Goal: Information Seeking & Learning: Check status

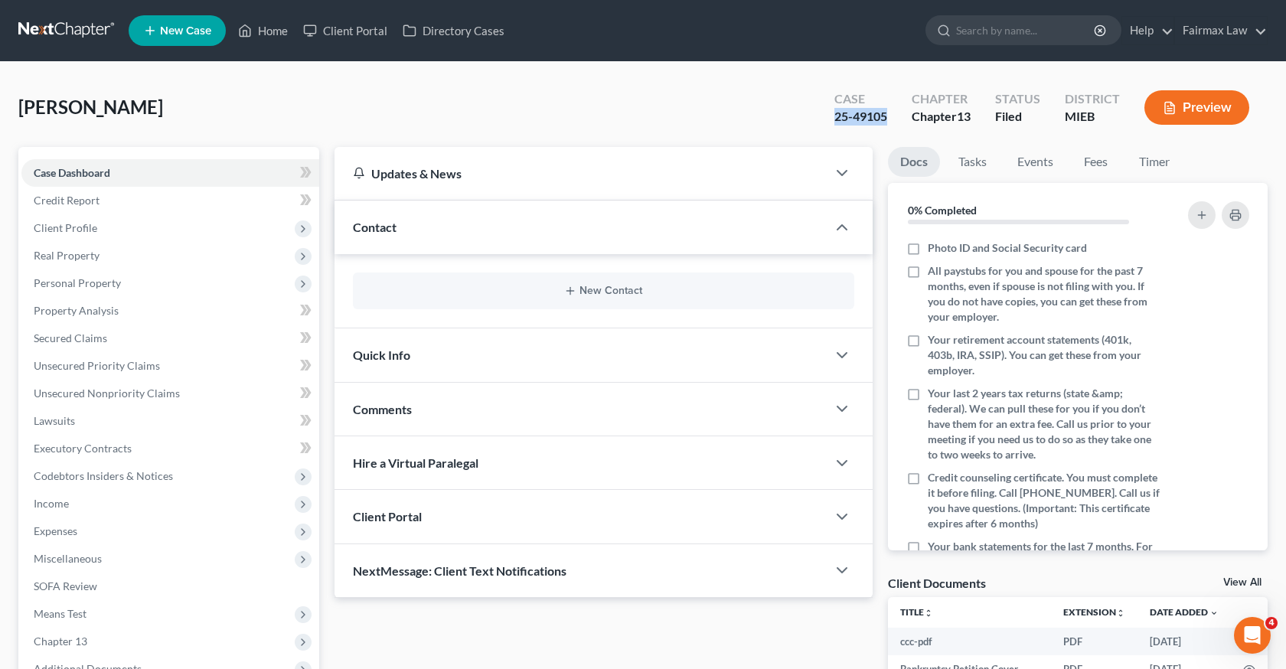
drag, startPoint x: 886, startPoint y: 117, endPoint x: 823, endPoint y: 118, distance: 62.8
click at [823, 118] on div "Case 25-49105" at bounding box center [860, 108] width 77 height 45
copy div "25-49105"
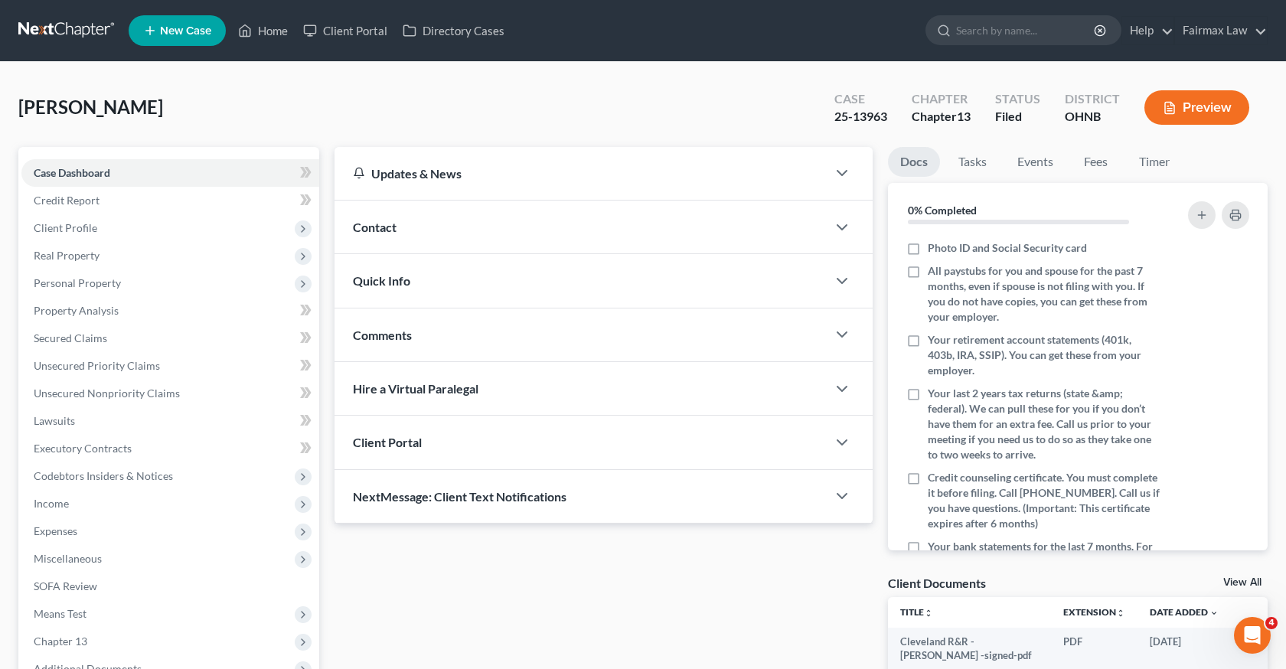
scroll to position [191, 0]
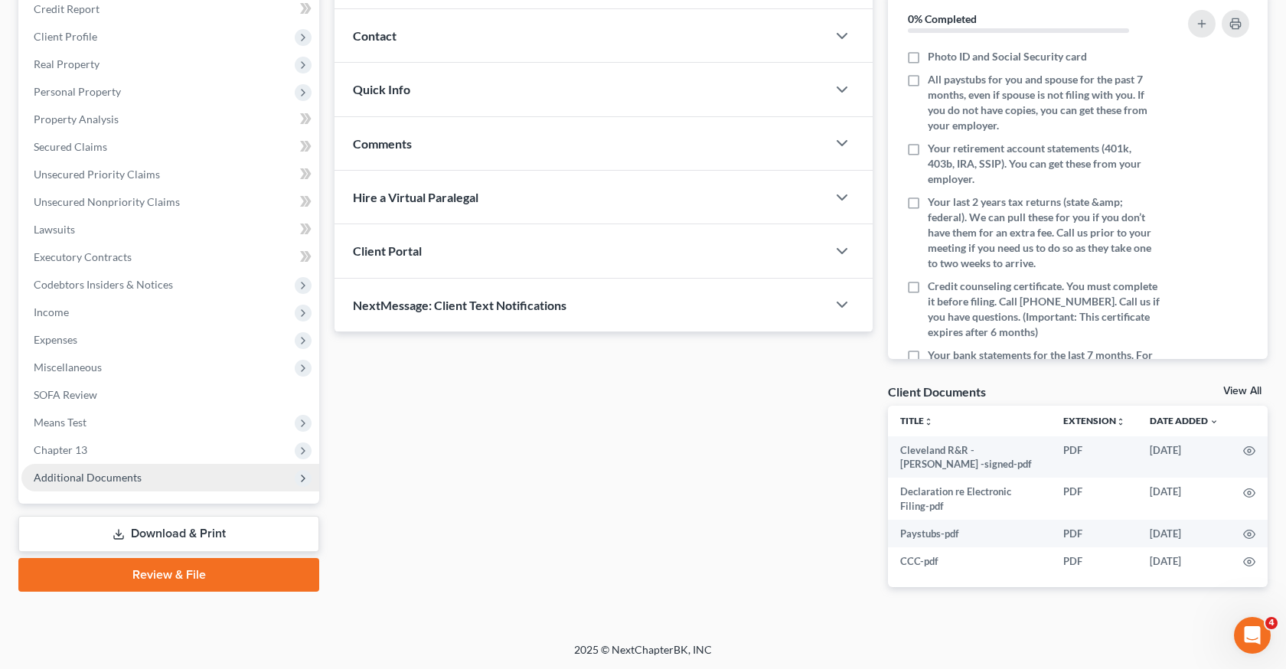
click at [109, 472] on span "Additional Documents" at bounding box center [88, 477] width 108 height 13
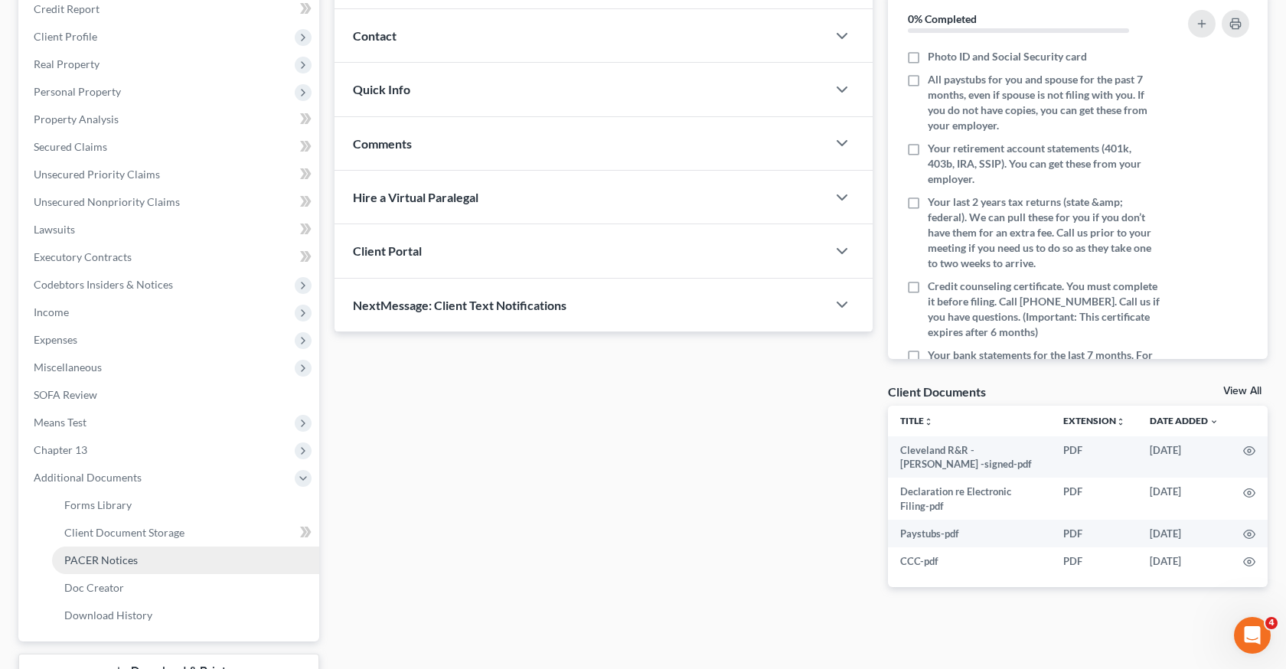
click at [126, 559] on span "PACER Notices" at bounding box center [100, 559] width 73 height 13
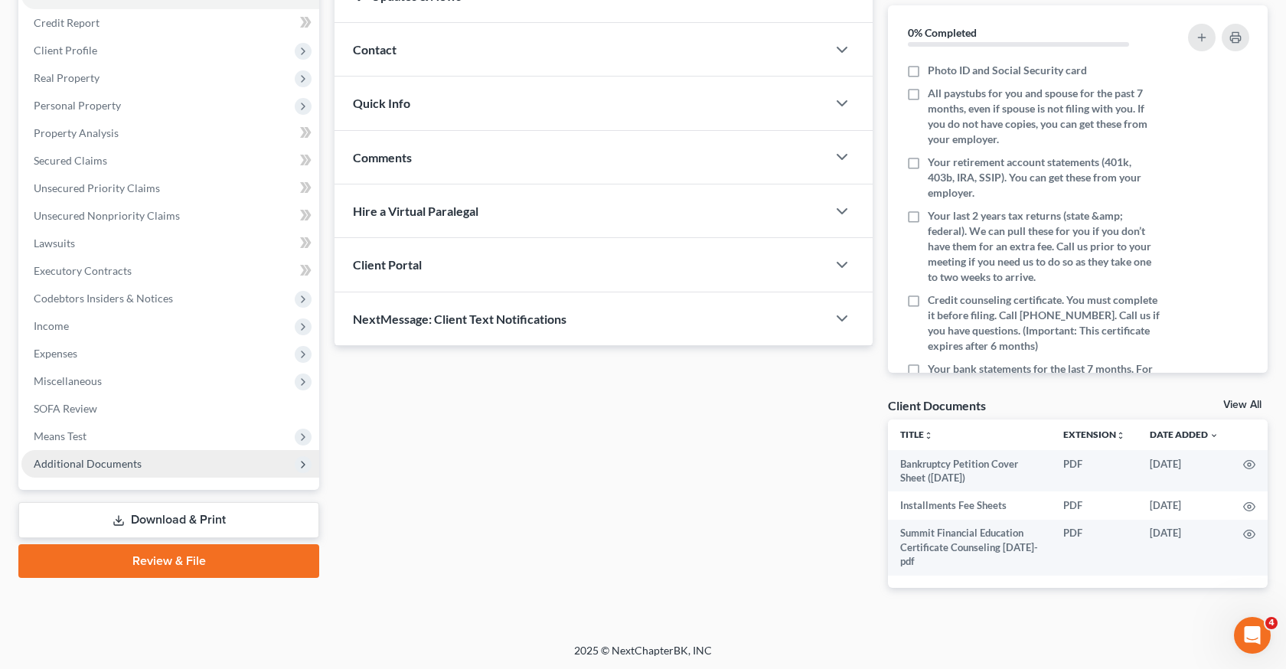
click at [190, 464] on span "Additional Documents" at bounding box center [170, 464] width 298 height 28
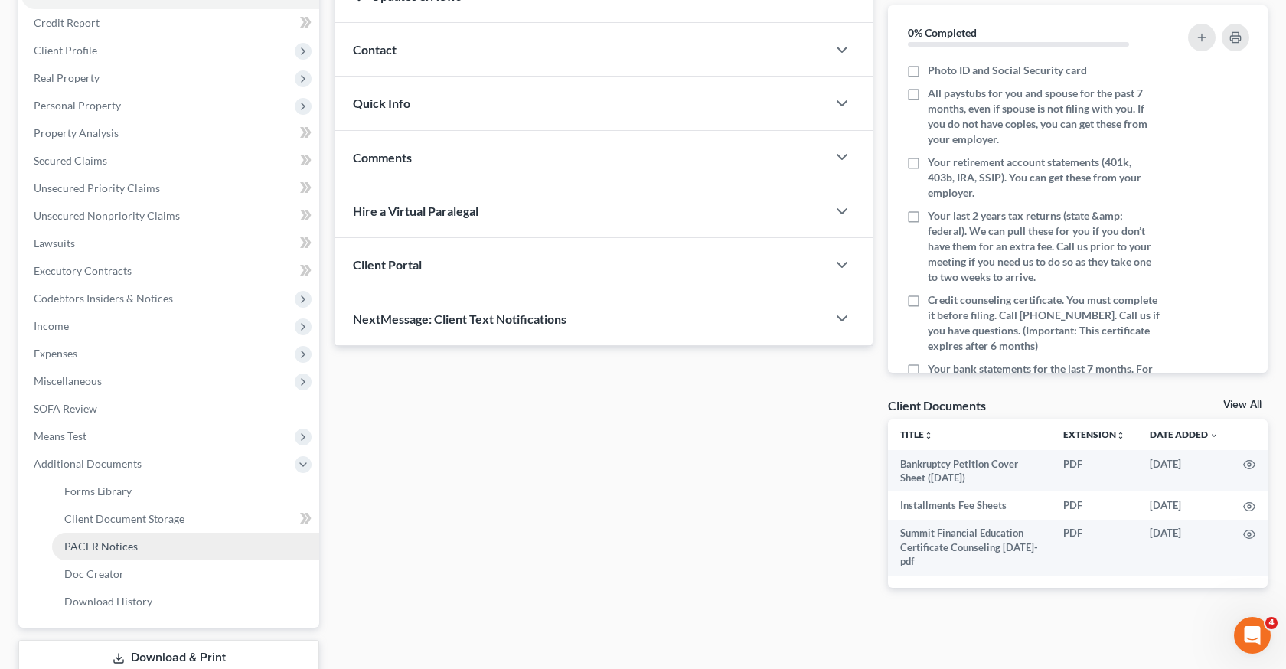
click at [150, 551] on link "PACER Notices" at bounding box center [185, 547] width 267 height 28
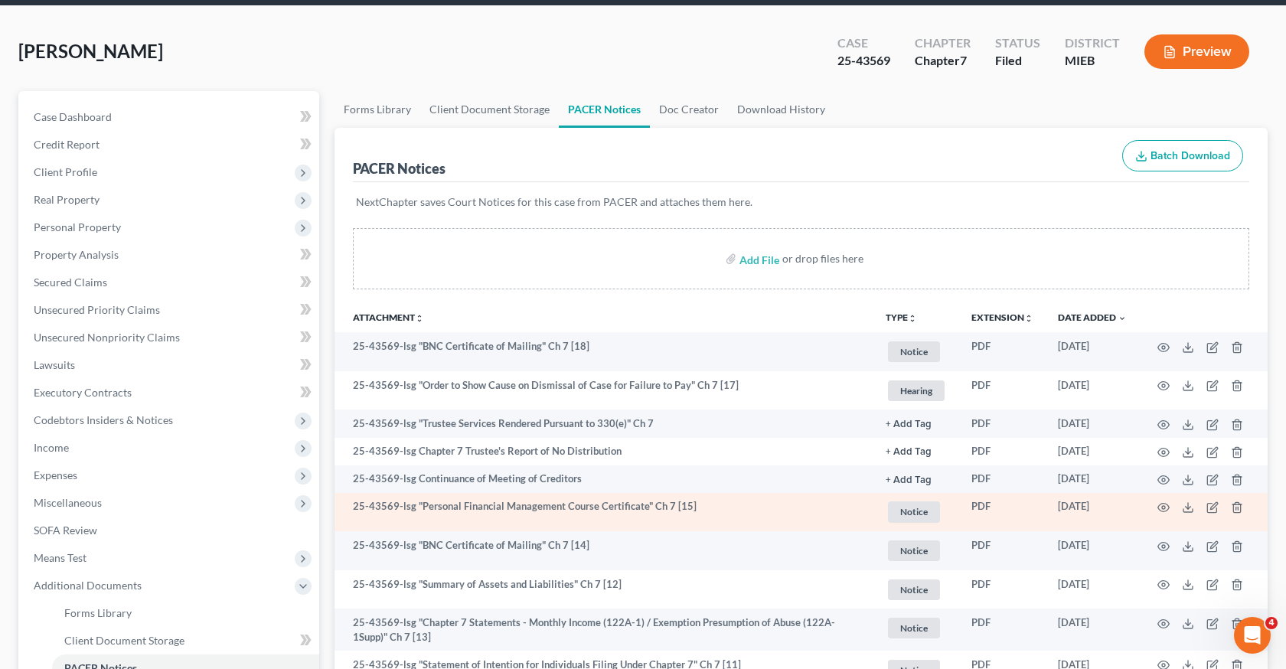
scroll to position [57, 0]
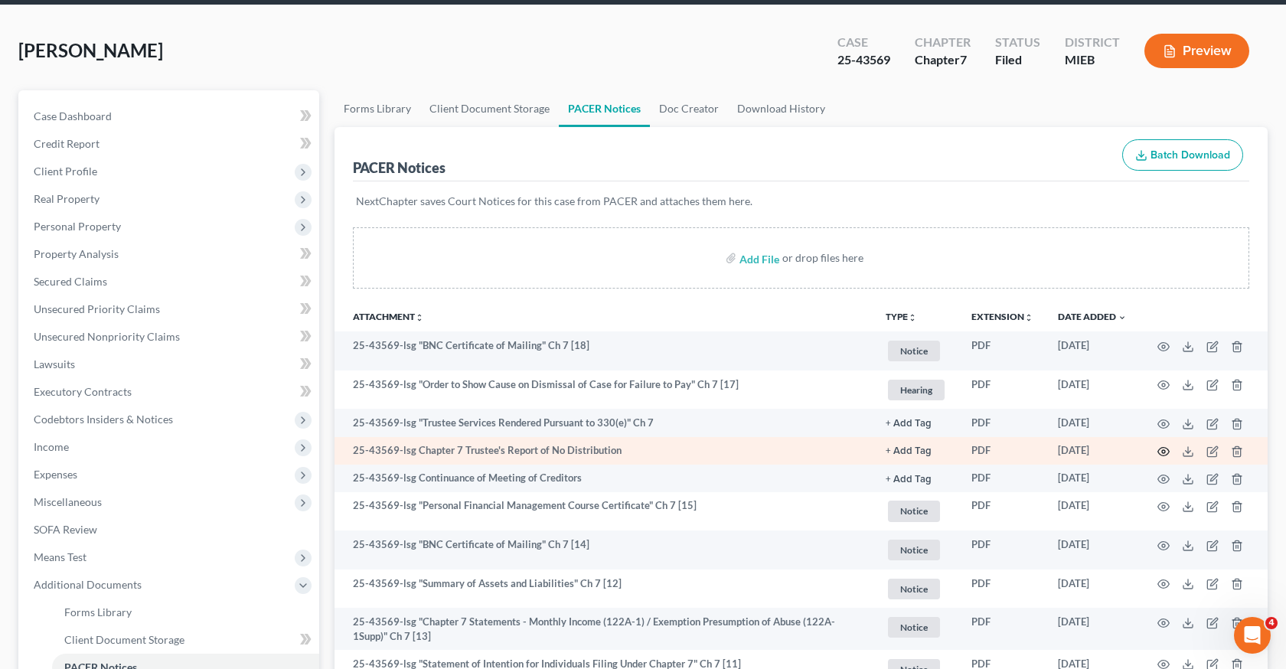
click at [1162, 451] on circle "button" at bounding box center [1163, 451] width 3 height 3
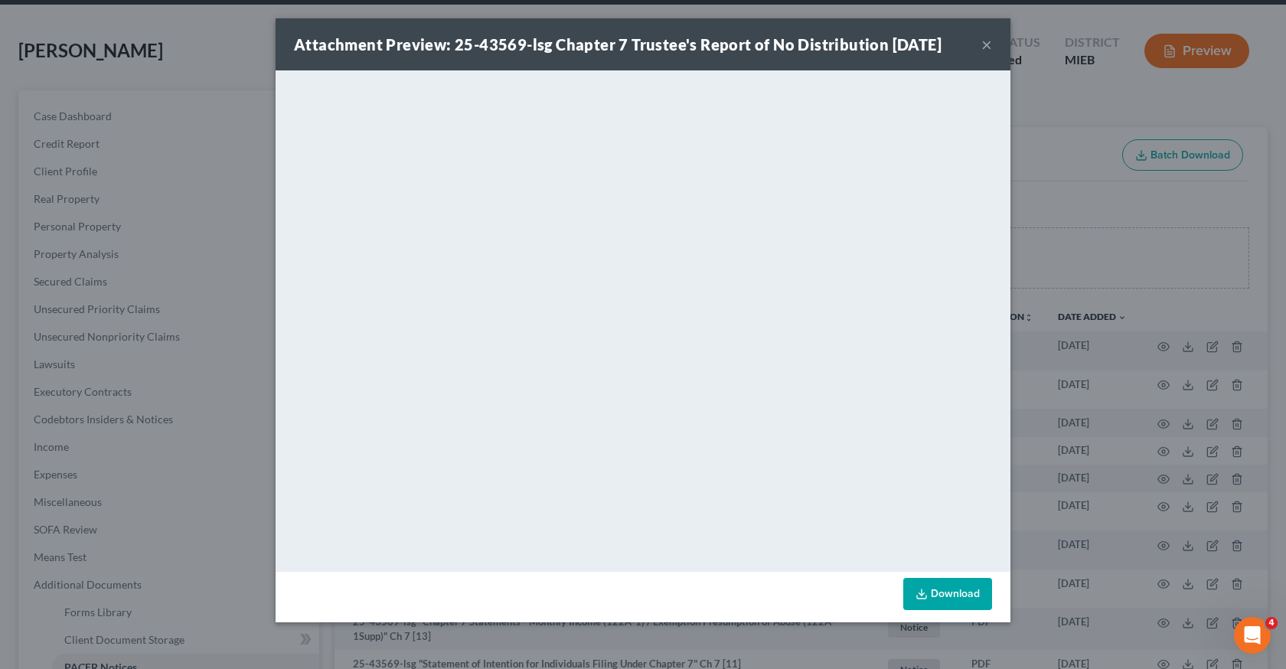
click at [1103, 401] on div "Attachment Preview: 25-43569-lsg Chapter 7 Trustee's Report of No Distribution …" at bounding box center [643, 334] width 1286 height 669
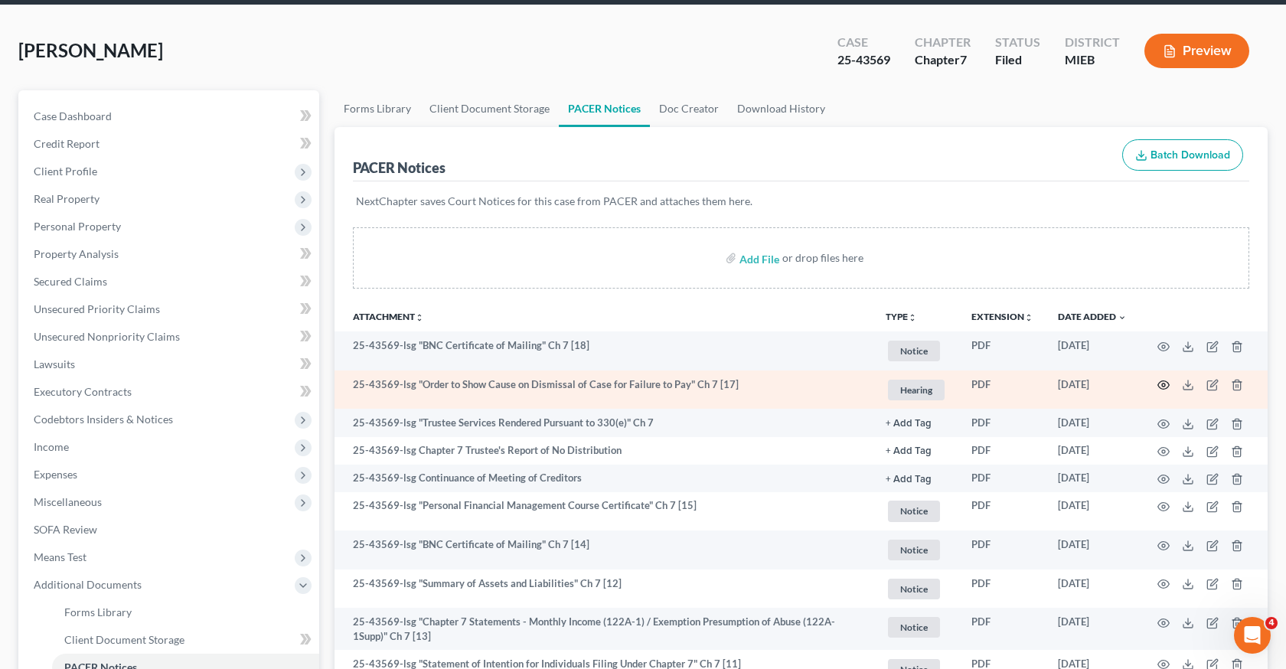
click at [1162, 386] on circle "button" at bounding box center [1163, 384] width 3 height 3
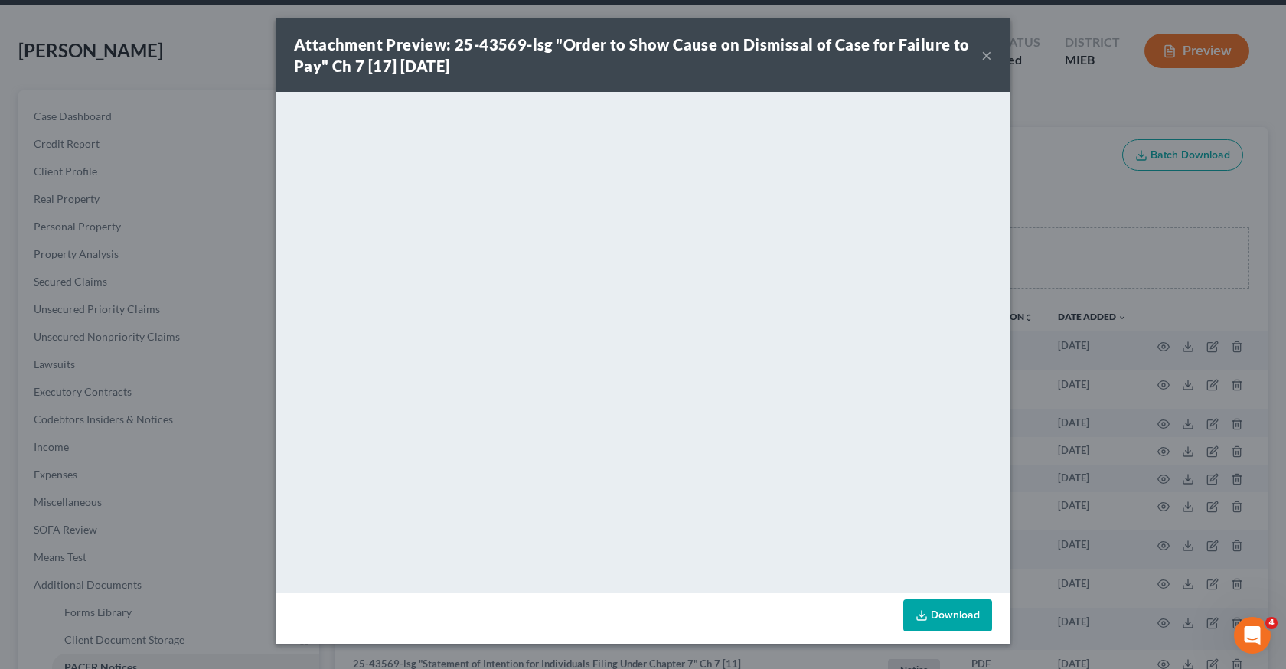
click at [1108, 422] on div "Attachment Preview: 25-43569-lsg "Order to Show Cause on Dismissal of Case for …" at bounding box center [643, 334] width 1286 height 669
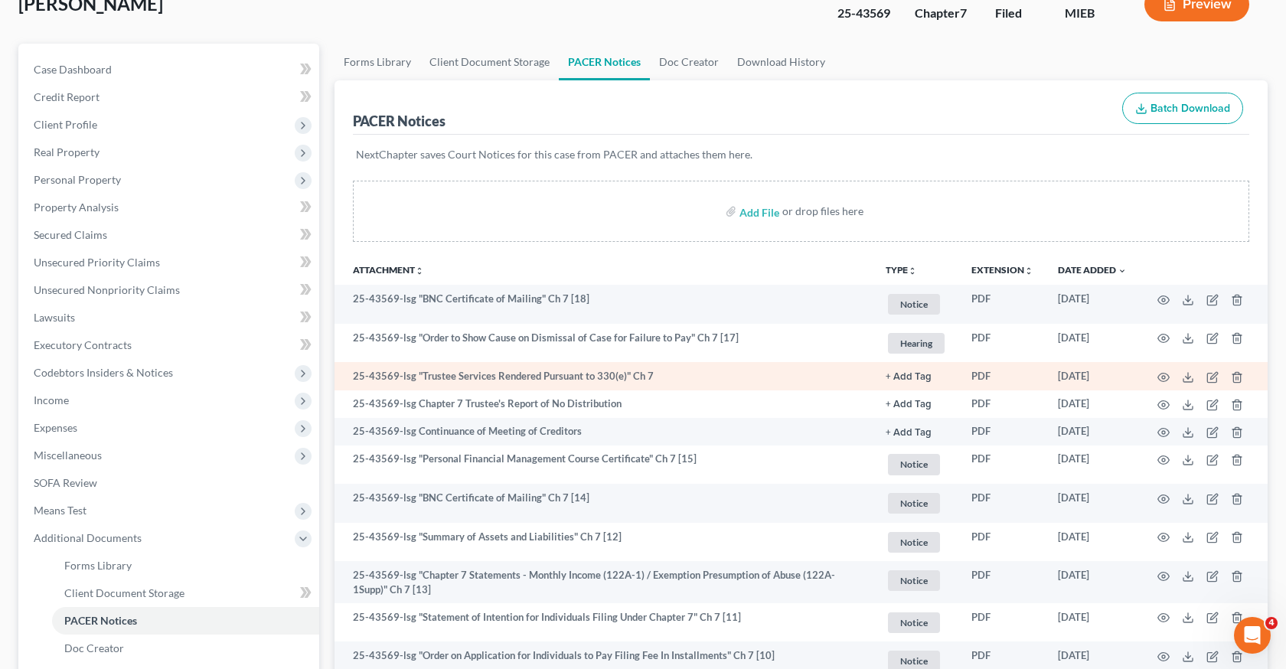
scroll to position [105, 0]
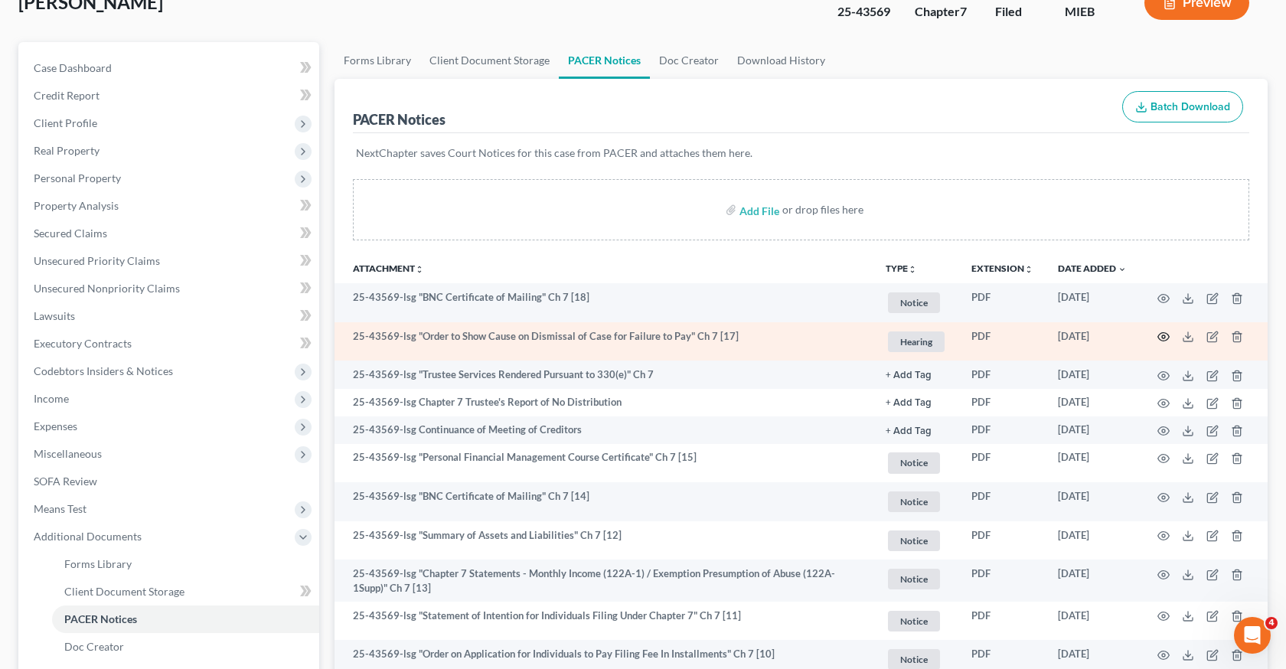
click at [1162, 338] on icon "button" at bounding box center [1163, 337] width 12 height 12
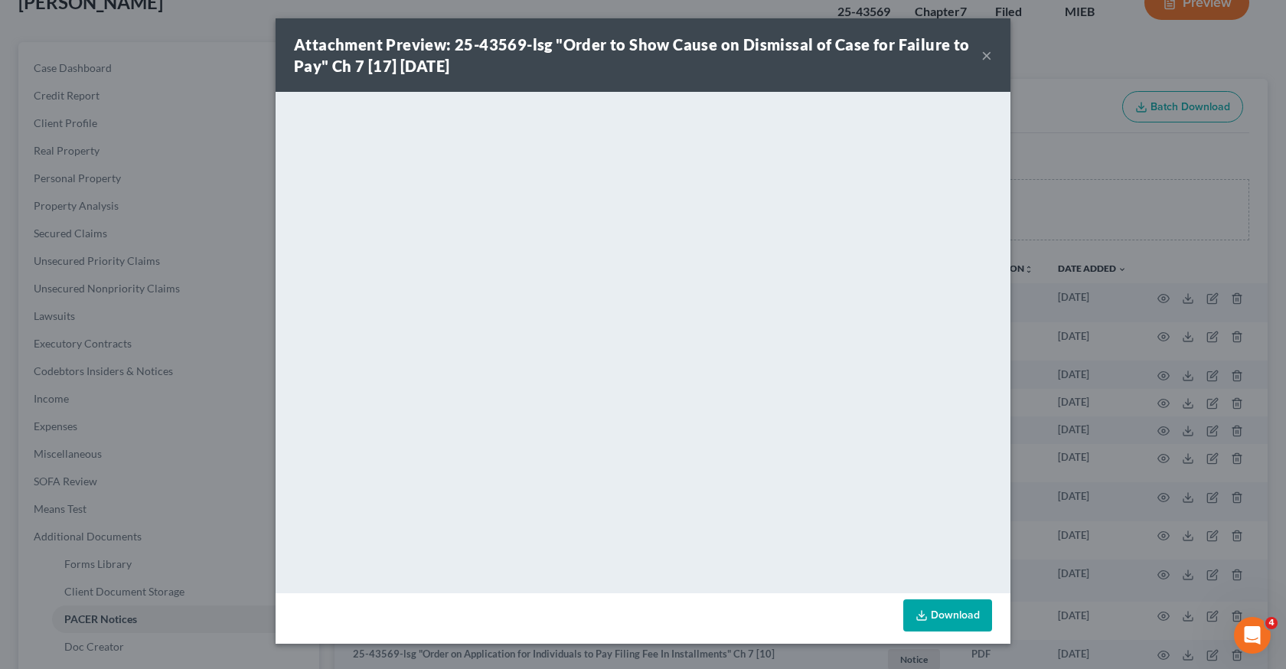
click at [1089, 367] on div "Attachment Preview: 25-43569-lsg "Order to Show Cause on Dismissal of Case for …" at bounding box center [643, 334] width 1286 height 669
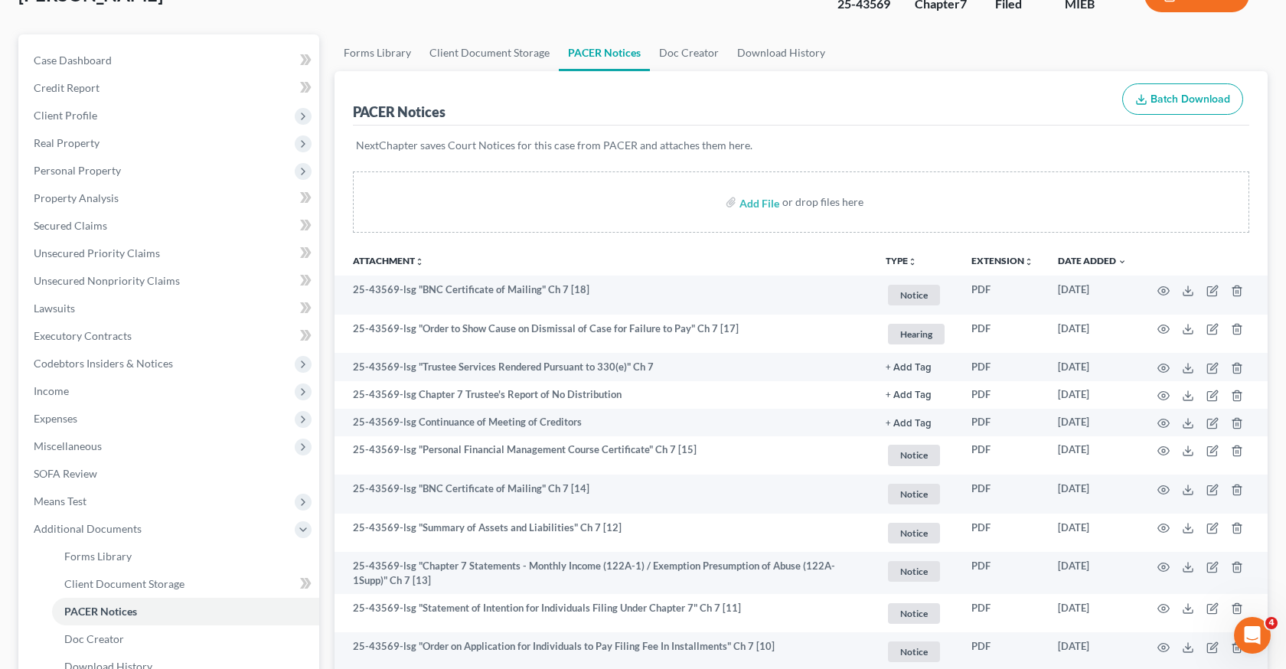
scroll to position [0, 0]
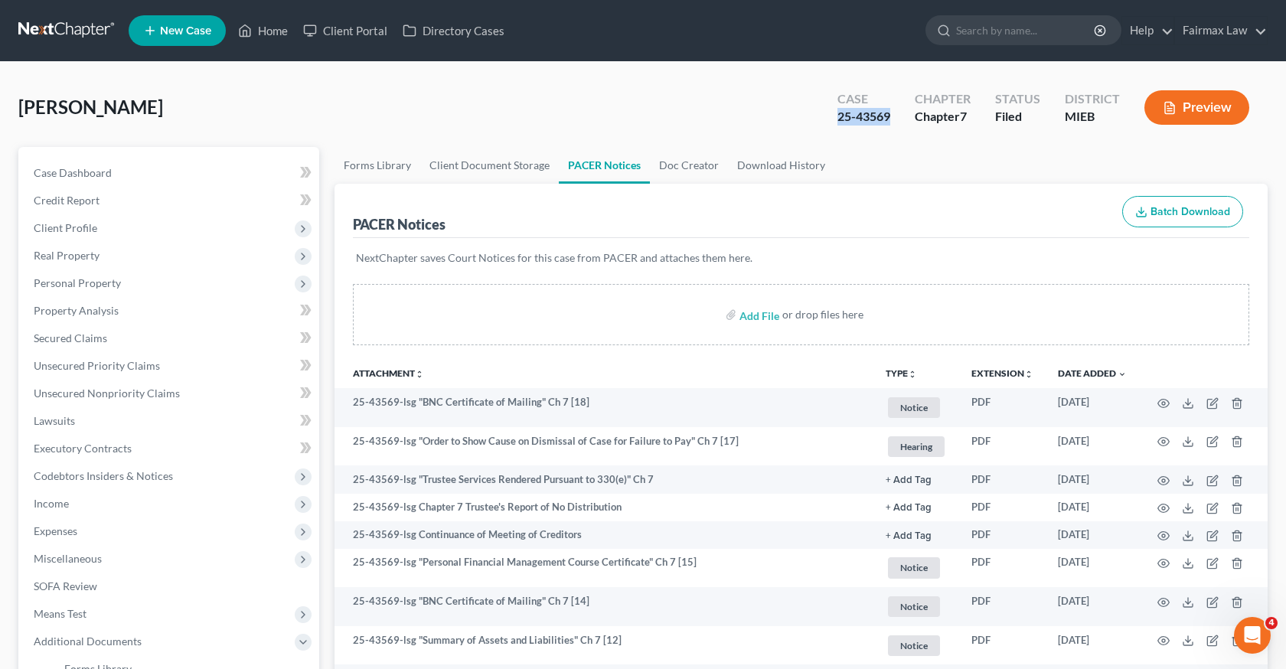
drag, startPoint x: 901, startPoint y: 119, endPoint x: 798, endPoint y: 118, distance: 103.3
click at [798, 118] on div "[PERSON_NAME] Upgraded Case 25-43569 Chapter Chapter 7 Status Filed District MI…" at bounding box center [642, 113] width 1249 height 67
copy div "25-43569"
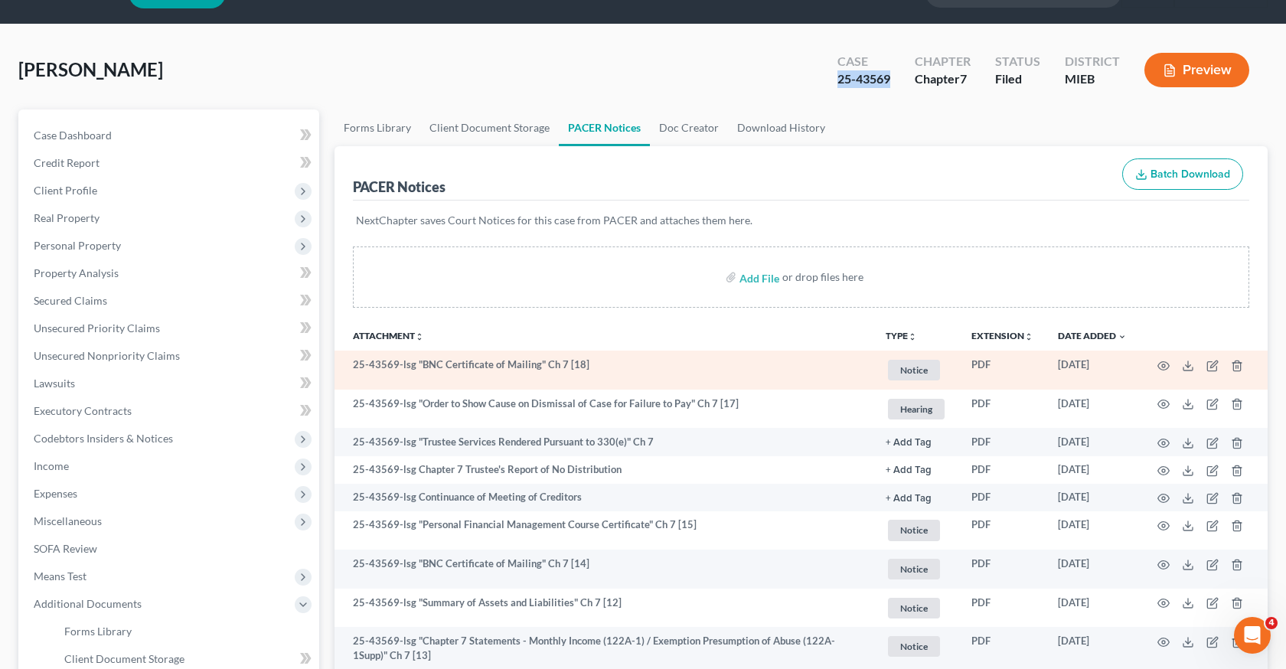
scroll to position [41, 0]
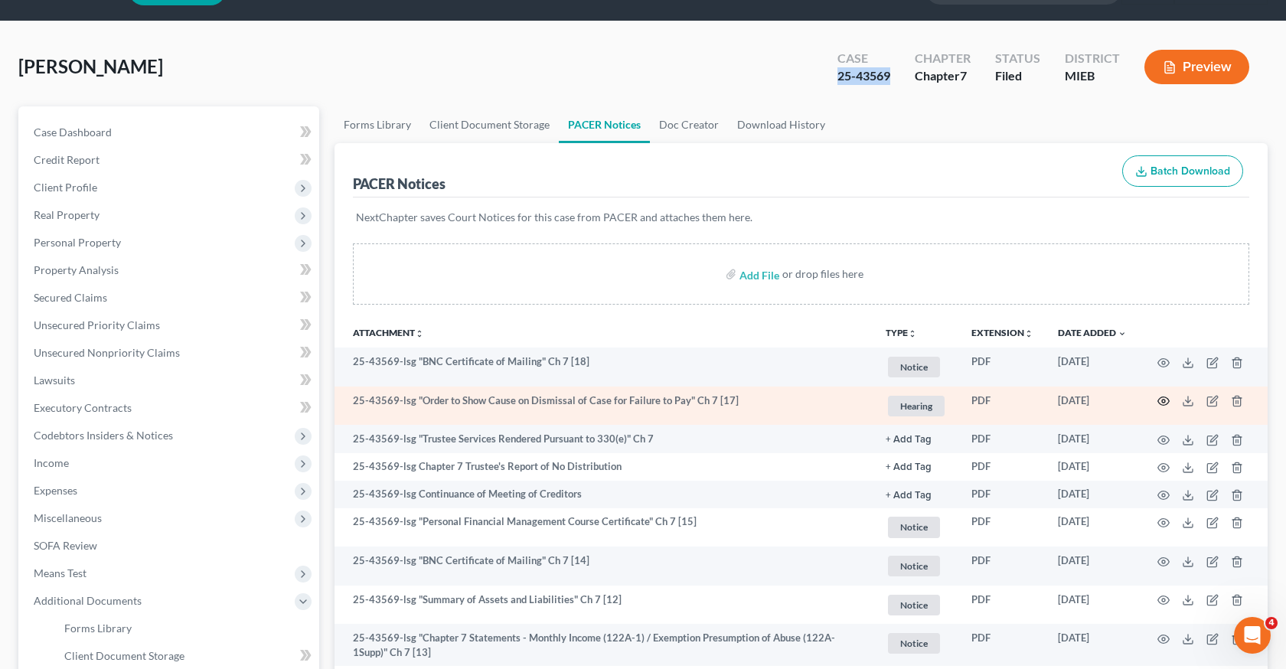
click at [1161, 403] on icon "button" at bounding box center [1163, 401] width 12 height 12
